Goal: Information Seeking & Learning: Learn about a topic

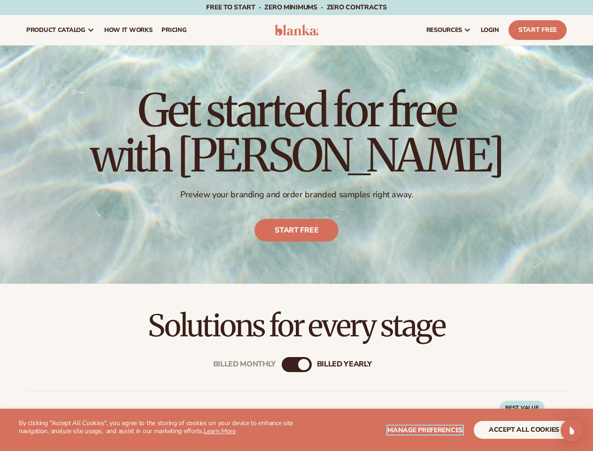
click at [426, 430] on span "Manage preferences" at bounding box center [425, 429] width 76 height 9
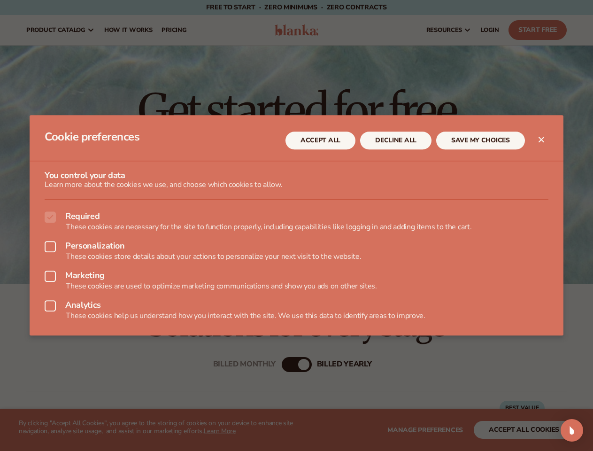
click at [524, 430] on div at bounding box center [296, 225] width 593 height 451
click at [287, 364] on div at bounding box center [296, 225] width 593 height 451
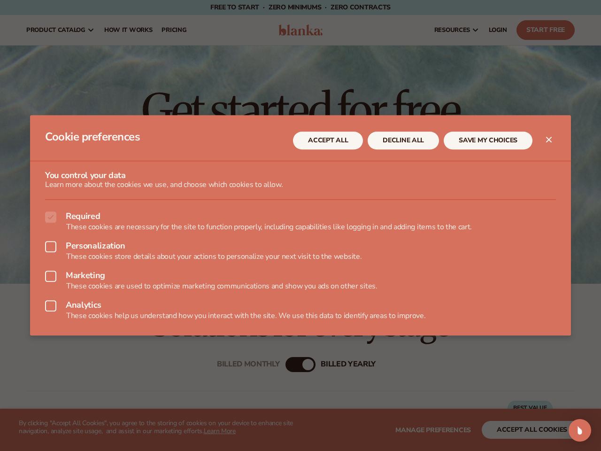
click at [572, 430] on div "Open Intercom Messenger" at bounding box center [580, 430] width 23 height 23
